Goal: Communication & Community: Answer question/provide support

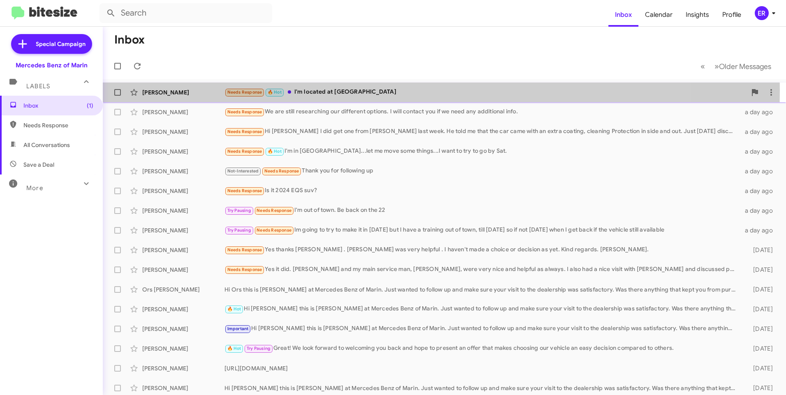
click at [317, 90] on div "Needs Response 🔥 Hot I'm located at [GEOGRAPHIC_DATA]" at bounding box center [485, 92] width 522 height 9
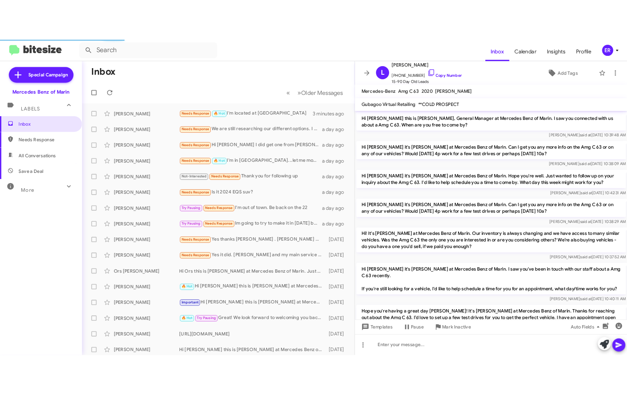
scroll to position [137, 0]
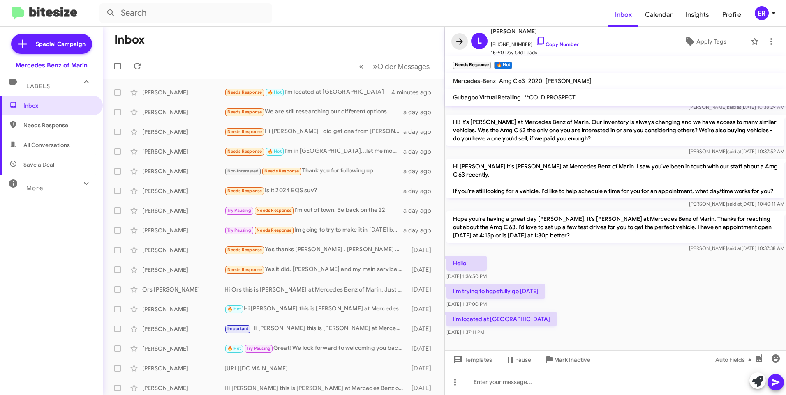
click at [460, 41] on icon at bounding box center [460, 42] width 10 height 10
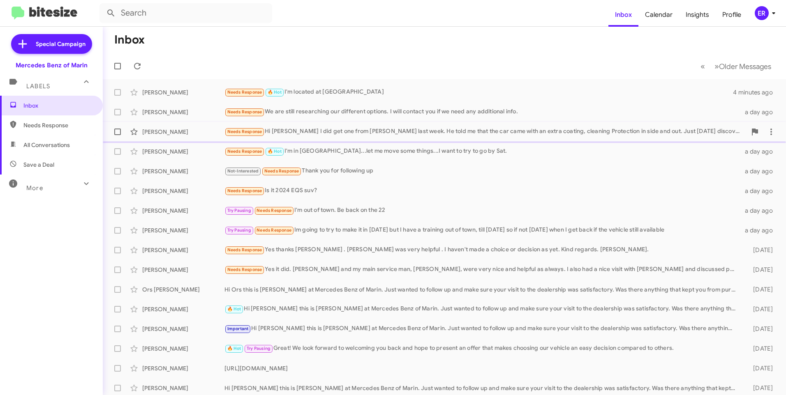
click at [332, 136] on div "Needs Response Hi [PERSON_NAME] I did get one from [PERSON_NAME] last week. He …" at bounding box center [485, 131] width 522 height 9
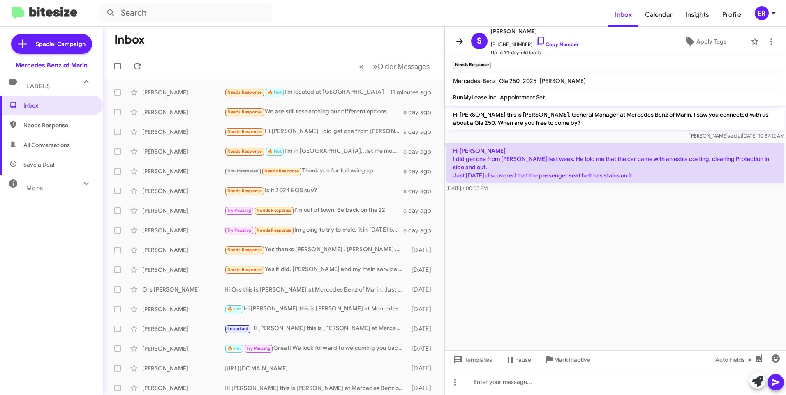
click at [458, 41] on icon at bounding box center [459, 41] width 7 height 6
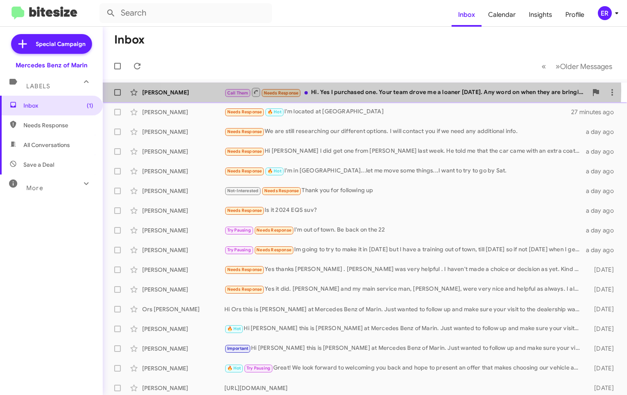
click at [339, 90] on div "Call Them Needs Response Hi. Yes I purchased one. Your team drove me a loaner […" at bounding box center [405, 92] width 363 height 10
